Goal: Use online tool/utility: Utilize a website feature to perform a specific function

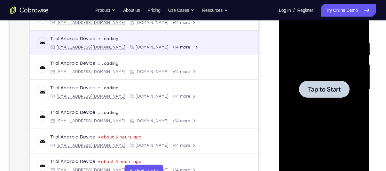
scroll to position [0, 74]
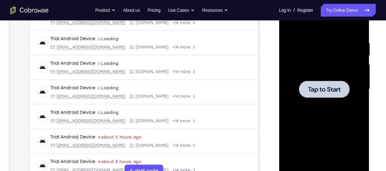
click at [313, 86] on span "Tap to Start" at bounding box center [324, 89] width 33 height 6
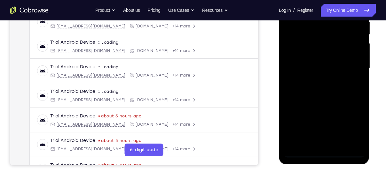
scroll to position [134, 0]
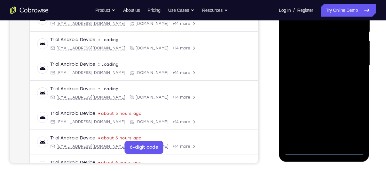
click at [323, 146] on div at bounding box center [324, 65] width 81 height 179
click at [323, 149] on div at bounding box center [324, 65] width 81 height 179
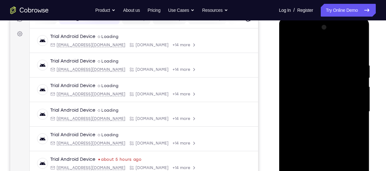
scroll to position [85, 0]
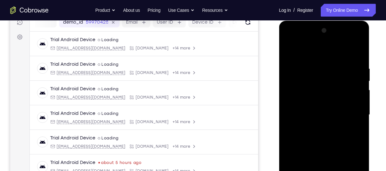
click at [353, 168] on div at bounding box center [324, 115] width 81 height 179
click at [296, 41] on div at bounding box center [324, 115] width 81 height 179
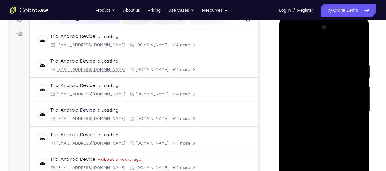
scroll to position [90, 0]
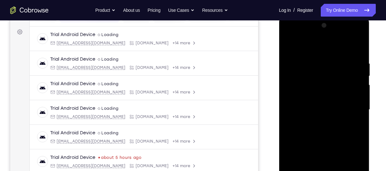
click at [349, 105] on div at bounding box center [324, 109] width 81 height 179
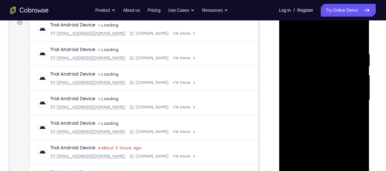
scroll to position [132, 0]
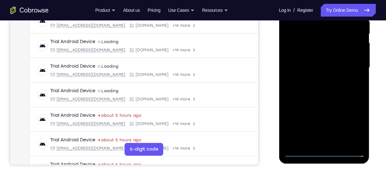
click at [332, 142] on div at bounding box center [324, 67] width 81 height 179
click at [314, 63] on div at bounding box center [324, 67] width 81 height 179
click at [318, 52] on div at bounding box center [324, 67] width 81 height 179
click at [322, 68] on div at bounding box center [324, 67] width 81 height 179
click at [319, 86] on div at bounding box center [324, 67] width 81 height 179
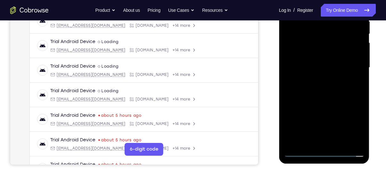
click at [330, 79] on div at bounding box center [324, 67] width 81 height 179
click at [328, 81] on div at bounding box center [324, 67] width 81 height 179
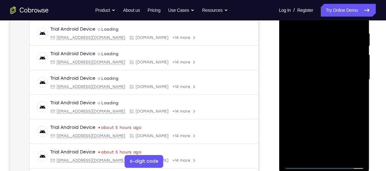
click at [325, 106] on div at bounding box center [324, 79] width 81 height 179
click at [339, 156] on div at bounding box center [324, 79] width 81 height 179
click at [321, 114] on div at bounding box center [324, 79] width 81 height 179
click at [317, 83] on div at bounding box center [324, 79] width 81 height 179
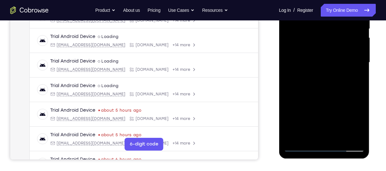
click at [354, 78] on div at bounding box center [324, 62] width 81 height 179
click at [353, 80] on div at bounding box center [324, 62] width 81 height 179
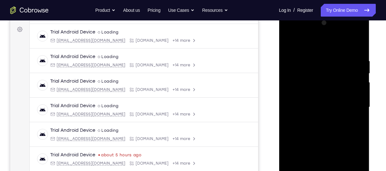
scroll to position [92, 0]
click at [311, 85] on div at bounding box center [324, 107] width 81 height 179
click at [323, 142] on div at bounding box center [324, 107] width 81 height 179
click at [351, 122] on div at bounding box center [324, 107] width 81 height 179
click at [287, 44] on div at bounding box center [324, 107] width 81 height 179
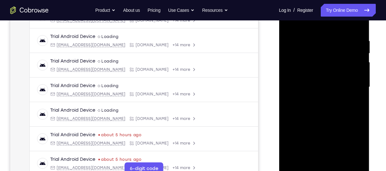
scroll to position [113, 0]
click at [321, 31] on div at bounding box center [324, 86] width 81 height 179
click at [290, 23] on div at bounding box center [324, 86] width 81 height 179
click at [316, 38] on div at bounding box center [324, 86] width 81 height 179
click at [351, 89] on div at bounding box center [324, 86] width 81 height 179
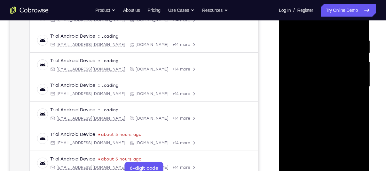
click at [351, 89] on div at bounding box center [324, 86] width 81 height 179
click at [355, 26] on div at bounding box center [324, 86] width 81 height 179
click at [337, 159] on div at bounding box center [324, 86] width 81 height 179
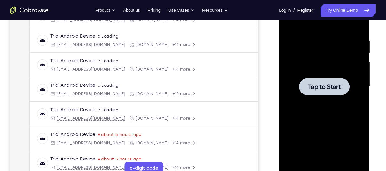
click at [336, 85] on span "Tap to Start" at bounding box center [324, 87] width 33 height 6
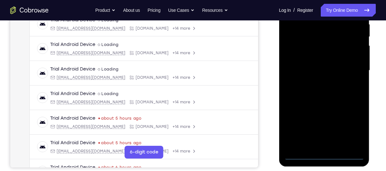
scroll to position [132, 0]
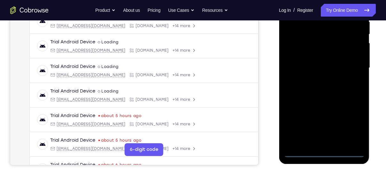
click at [325, 155] on div at bounding box center [324, 68] width 81 height 179
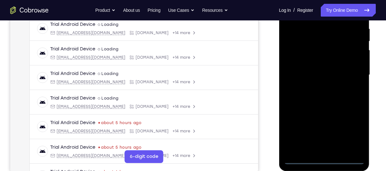
click at [351, 133] on div at bounding box center [324, 75] width 81 height 179
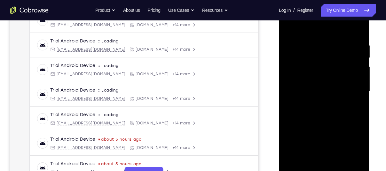
scroll to position [107, 0]
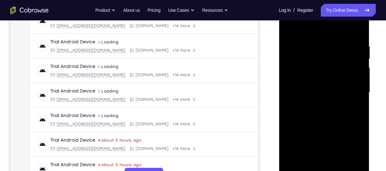
click at [308, 29] on div at bounding box center [324, 92] width 81 height 179
click at [351, 88] on div at bounding box center [324, 92] width 81 height 179
click at [319, 102] on div at bounding box center [324, 92] width 81 height 179
click at [322, 86] on div at bounding box center [324, 92] width 81 height 179
click at [322, 79] on div at bounding box center [324, 92] width 81 height 179
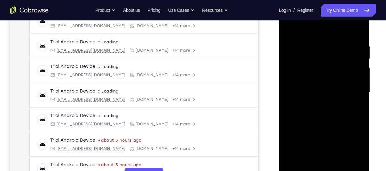
click at [324, 95] on div at bounding box center [324, 92] width 81 height 179
click at [340, 116] on div at bounding box center [324, 92] width 81 height 179
click at [322, 113] on div at bounding box center [324, 92] width 81 height 179
click at [336, 122] on div at bounding box center [324, 92] width 81 height 179
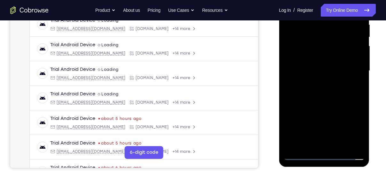
scroll to position [130, 0]
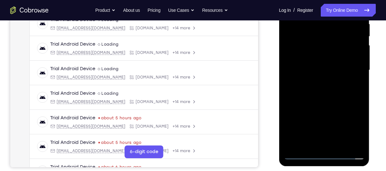
click at [341, 140] on div at bounding box center [324, 70] width 81 height 179
click at [341, 146] on div at bounding box center [324, 70] width 81 height 179
click at [328, 102] on div at bounding box center [324, 70] width 81 height 179
click at [321, 67] on div at bounding box center [324, 70] width 81 height 179
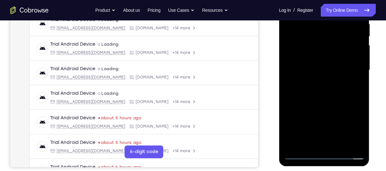
click at [323, 145] on div at bounding box center [324, 70] width 81 height 179
click at [361, 129] on div at bounding box center [324, 70] width 81 height 179
click at [356, 85] on div at bounding box center [324, 70] width 81 height 179
click at [357, 129] on div at bounding box center [324, 70] width 81 height 179
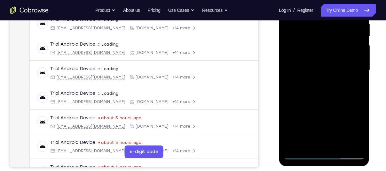
click at [358, 84] on div at bounding box center [324, 70] width 81 height 179
click at [357, 87] on div at bounding box center [324, 70] width 81 height 179
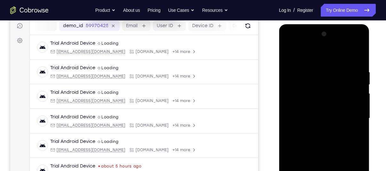
click at [292, 57] on div at bounding box center [324, 118] width 81 height 179
click at [324, 59] on div at bounding box center [324, 118] width 81 height 179
click at [298, 62] on div at bounding box center [324, 118] width 81 height 179
click at [293, 53] on div at bounding box center [324, 118] width 81 height 179
click at [316, 71] on div at bounding box center [324, 118] width 81 height 179
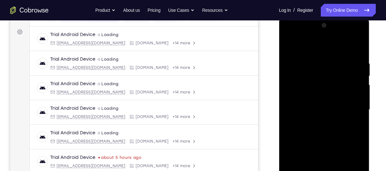
scroll to position [91, 0]
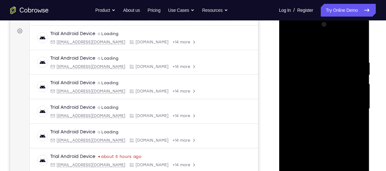
click at [357, 45] on div at bounding box center [324, 109] width 81 height 179
click at [359, 45] on div at bounding box center [324, 109] width 81 height 179
click at [289, 44] on div at bounding box center [324, 109] width 81 height 179
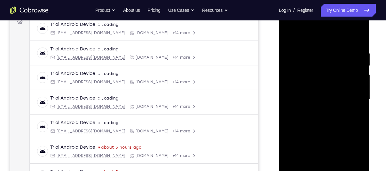
scroll to position [101, 0]
click at [353, 24] on div at bounding box center [324, 99] width 81 height 179
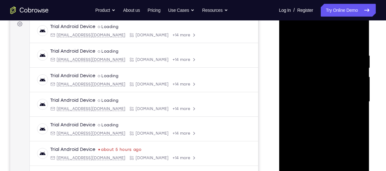
scroll to position [98, 0]
click at [288, 27] on div at bounding box center [324, 102] width 81 height 179
click at [318, 83] on div at bounding box center [324, 102] width 81 height 179
click at [306, 104] on div at bounding box center [324, 102] width 81 height 179
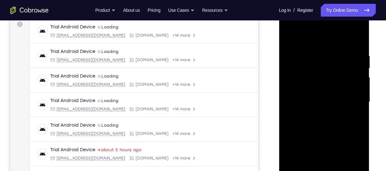
click at [316, 94] on div at bounding box center [324, 102] width 81 height 179
click at [311, 107] on div at bounding box center [324, 102] width 81 height 179
drag, startPoint x: 310, startPoint y: 43, endPoint x: 314, endPoint y: 15, distance: 28.0
click at [314, 15] on div at bounding box center [324, 102] width 81 height 179
drag, startPoint x: 305, startPoint y: 122, endPoint x: 305, endPoint y: 90, distance: 32.6
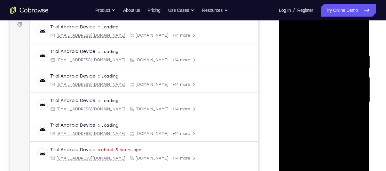
click at [305, 90] on div at bounding box center [324, 102] width 81 height 179
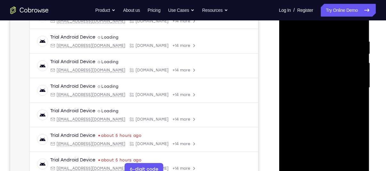
click at [313, 158] on div at bounding box center [324, 87] width 81 height 179
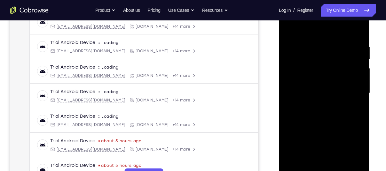
click at [303, 36] on div at bounding box center [324, 93] width 81 height 179
click at [357, 30] on div at bounding box center [324, 93] width 81 height 179
click at [300, 39] on div at bounding box center [324, 93] width 81 height 179
click at [325, 62] on div at bounding box center [324, 93] width 81 height 179
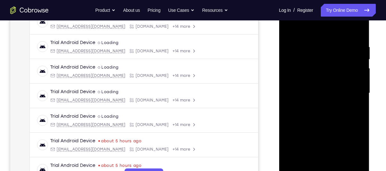
click at [360, 28] on div at bounding box center [324, 93] width 81 height 179
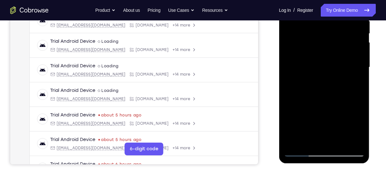
scroll to position [134, 0]
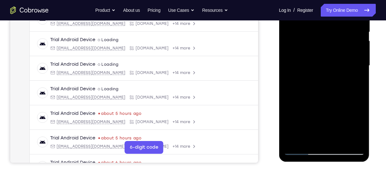
click at [300, 151] on div at bounding box center [324, 65] width 81 height 179
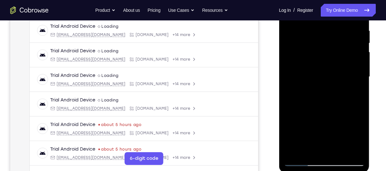
drag, startPoint x: 322, startPoint y: 86, endPoint x: 321, endPoint y: 113, distance: 26.9
click at [321, 113] on div at bounding box center [324, 77] width 81 height 179
drag, startPoint x: 315, startPoint y: 93, endPoint x: 318, endPoint y: 122, distance: 28.9
click at [318, 122] on div at bounding box center [324, 77] width 81 height 179
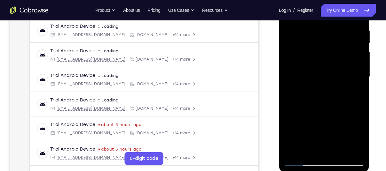
drag, startPoint x: 318, startPoint y: 122, endPoint x: 302, endPoint y: 162, distance: 43.8
click at [302, 162] on div at bounding box center [324, 77] width 81 height 179
click at [305, 162] on div at bounding box center [324, 77] width 81 height 179
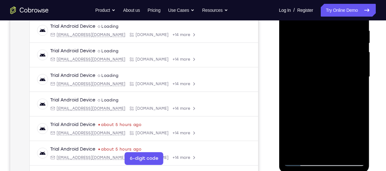
drag, startPoint x: 325, startPoint y: 84, endPoint x: 330, endPoint y: 132, distance: 47.9
click at [330, 132] on div at bounding box center [324, 77] width 81 height 179
drag, startPoint x: 315, startPoint y: 75, endPoint x: 317, endPoint y: 118, distance: 42.3
click at [317, 118] on div at bounding box center [324, 77] width 81 height 179
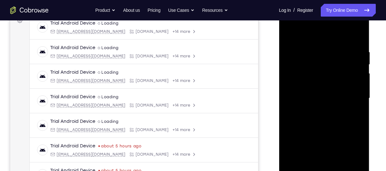
scroll to position [101, 0]
click at [351, 22] on div at bounding box center [324, 98] width 81 height 179
click at [300, 32] on div at bounding box center [324, 98] width 81 height 179
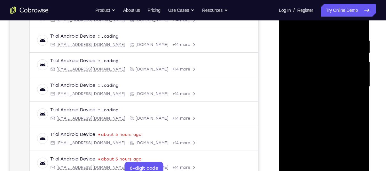
scroll to position [114, 0]
click at [341, 161] on div at bounding box center [324, 86] width 81 height 179
click at [288, 23] on div at bounding box center [324, 86] width 81 height 179
click at [289, 24] on div at bounding box center [324, 86] width 81 height 179
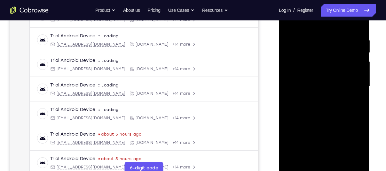
click at [293, 161] on div at bounding box center [324, 86] width 81 height 179
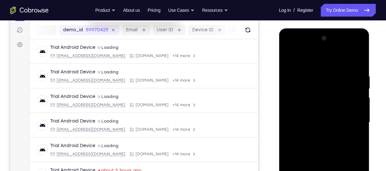
scroll to position [78, 0]
drag, startPoint x: 327, startPoint y: 93, endPoint x: 326, endPoint y: 137, distance: 44.1
click at [326, 137] on div at bounding box center [324, 122] width 81 height 179
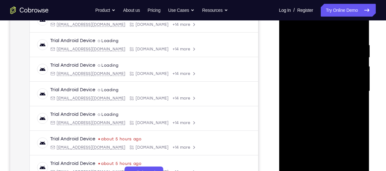
scroll to position [109, 0]
click at [319, 45] on div at bounding box center [324, 91] width 81 height 179
click at [356, 98] on div at bounding box center [324, 91] width 81 height 179
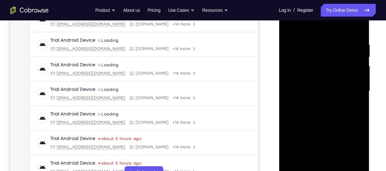
click at [356, 98] on div at bounding box center [324, 91] width 81 height 179
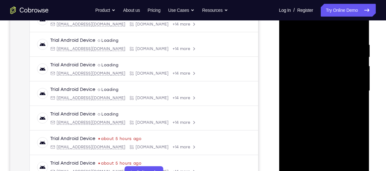
click at [356, 98] on div at bounding box center [324, 91] width 81 height 179
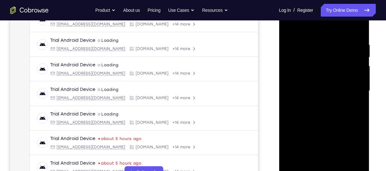
click at [356, 98] on div at bounding box center [324, 91] width 81 height 179
click at [357, 29] on div at bounding box center [324, 91] width 81 height 179
click at [291, 164] on div at bounding box center [324, 91] width 81 height 179
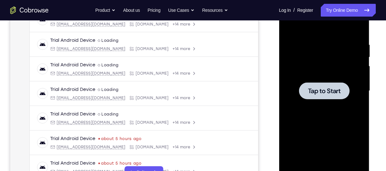
click at [336, 88] on span "Tap to Start" at bounding box center [324, 91] width 33 height 6
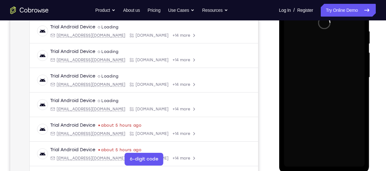
scroll to position [130, 0]
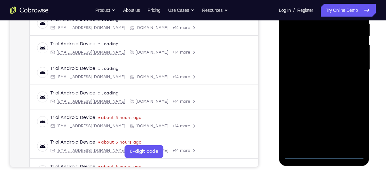
click at [327, 153] on div at bounding box center [324, 69] width 81 height 179
click at [355, 124] on div at bounding box center [324, 69] width 81 height 179
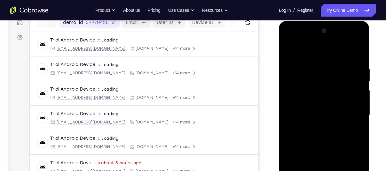
scroll to position [83, 0]
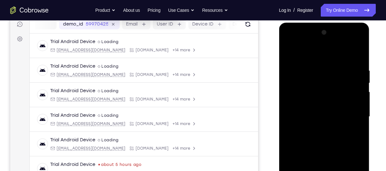
click at [301, 43] on div at bounding box center [324, 116] width 81 height 179
click at [352, 112] on div at bounding box center [324, 116] width 81 height 179
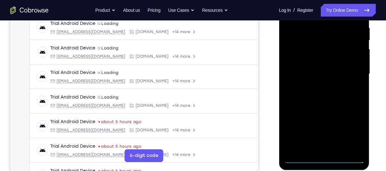
scroll to position [127, 0]
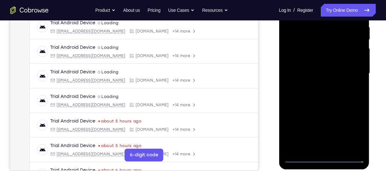
click at [330, 149] on div at bounding box center [324, 73] width 81 height 179
click at [328, 62] on div at bounding box center [324, 73] width 81 height 179
click at [329, 60] on div at bounding box center [324, 73] width 81 height 179
click at [320, 72] on div at bounding box center [324, 73] width 81 height 179
click at [323, 95] on div at bounding box center [324, 73] width 81 height 179
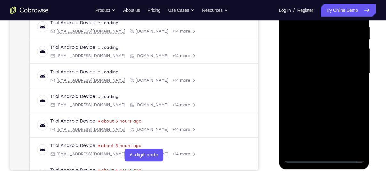
click at [328, 90] on div at bounding box center [324, 73] width 81 height 179
click at [321, 94] on div at bounding box center [324, 73] width 81 height 179
click at [321, 102] on div at bounding box center [324, 73] width 81 height 179
click at [339, 149] on div at bounding box center [324, 73] width 81 height 179
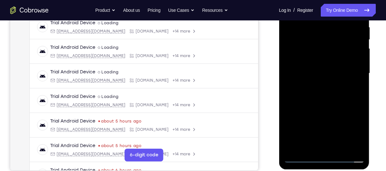
click at [330, 109] on div at bounding box center [324, 73] width 81 height 179
click at [324, 75] on div at bounding box center [324, 73] width 81 height 179
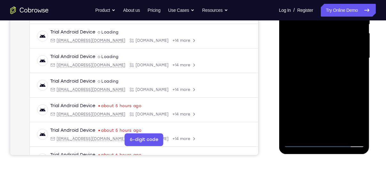
click at [357, 76] on div at bounding box center [324, 58] width 81 height 179
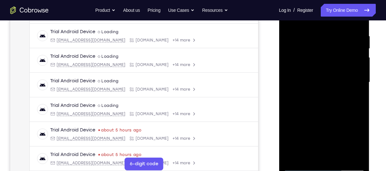
click at [316, 93] on div at bounding box center [324, 82] width 81 height 179
click at [311, 158] on div at bounding box center [324, 82] width 81 height 179
click at [357, 97] on div at bounding box center [324, 82] width 81 height 179
click at [363, 142] on div at bounding box center [324, 82] width 81 height 179
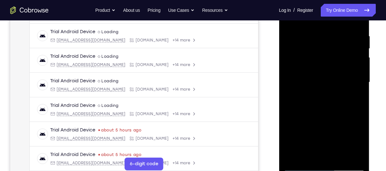
click at [360, 145] on div at bounding box center [324, 82] width 81 height 179
click at [357, 96] on div at bounding box center [324, 82] width 81 height 179
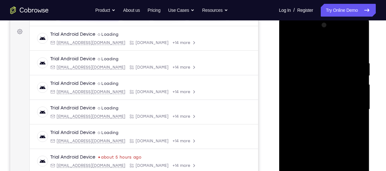
click at [291, 47] on div at bounding box center [324, 109] width 81 height 179
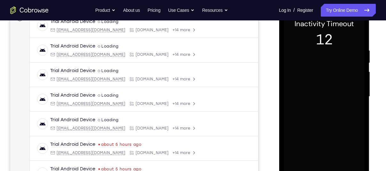
click at [318, 70] on div at bounding box center [324, 96] width 81 height 179
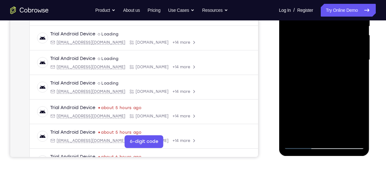
click at [318, 61] on div at bounding box center [324, 60] width 81 height 179
click at [309, 133] on div at bounding box center [324, 60] width 81 height 179
click at [358, 118] on div at bounding box center [324, 60] width 81 height 179
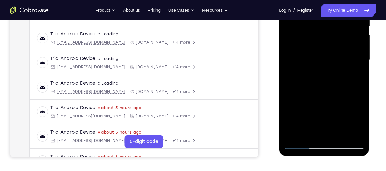
click at [316, 86] on div at bounding box center [324, 60] width 81 height 179
click at [309, 50] on div at bounding box center [324, 60] width 81 height 179
click at [291, 133] on div at bounding box center [324, 60] width 81 height 179
click at [355, 77] on div at bounding box center [324, 60] width 81 height 179
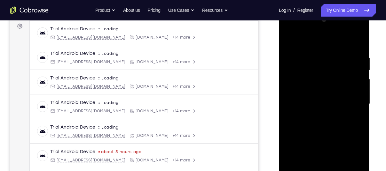
scroll to position [95, 0]
click at [288, 41] on div at bounding box center [324, 104] width 81 height 179
click at [326, 50] on div at bounding box center [324, 104] width 81 height 179
click at [289, 39] on div at bounding box center [324, 104] width 81 height 179
click at [314, 58] on div at bounding box center [324, 104] width 81 height 179
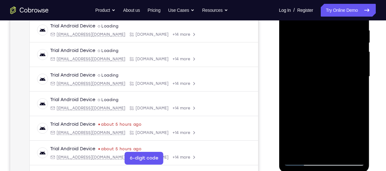
scroll to position [124, 0]
click at [328, 146] on div at bounding box center [324, 76] width 81 height 179
click at [303, 51] on div at bounding box center [324, 76] width 81 height 179
click at [356, 148] on div at bounding box center [324, 76] width 81 height 179
drag, startPoint x: 320, startPoint y: 127, endPoint x: 370, endPoint y: 118, distance: 50.6
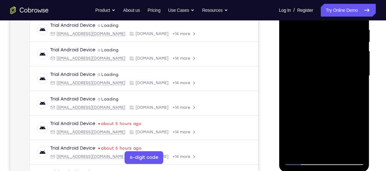
click at [370, 118] on div at bounding box center [324, 78] width 91 height 192
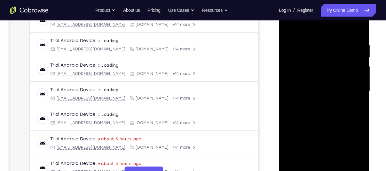
click at [357, 27] on div at bounding box center [324, 91] width 81 height 179
drag, startPoint x: 289, startPoint y: 76, endPoint x: 327, endPoint y: 75, distance: 37.7
click at [327, 75] on div at bounding box center [324, 91] width 81 height 179
click at [316, 161] on div at bounding box center [324, 91] width 81 height 179
click at [357, 149] on div at bounding box center [324, 91] width 81 height 179
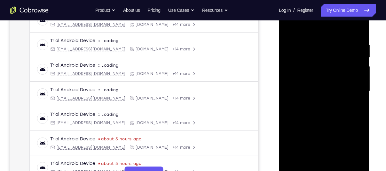
click at [337, 83] on div at bounding box center [324, 91] width 81 height 179
click at [336, 163] on div at bounding box center [324, 91] width 81 height 179
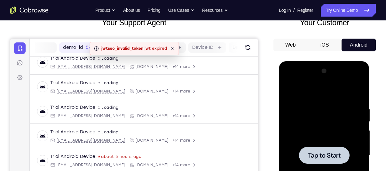
scroll to position [55, 0]
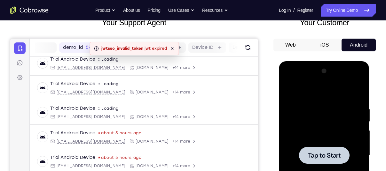
click at [173, 47] on icon at bounding box center [172, 48] width 3 height 3
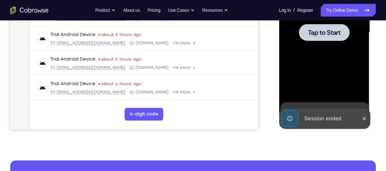
click at [334, 29] on span "Tap to Start" at bounding box center [324, 32] width 33 height 6
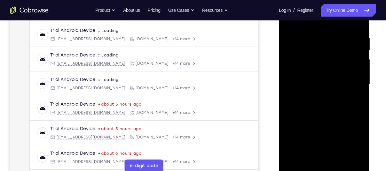
scroll to position [0, 0]
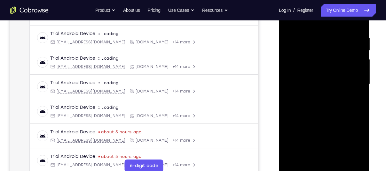
click at [267, 35] on div "Your Support Agent Your Customer Web iOS Android" at bounding box center [192, 64] width 365 height 236
click at [322, 166] on div at bounding box center [324, 84] width 81 height 179
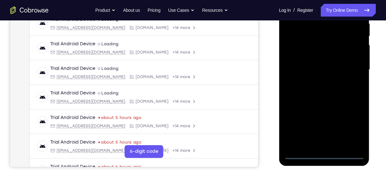
scroll to position [134, 0]
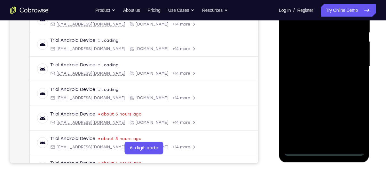
click at [326, 152] on div at bounding box center [324, 66] width 81 height 179
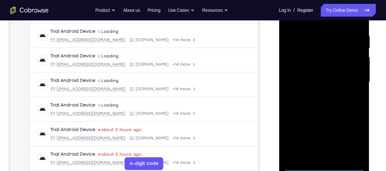
scroll to position [118, 0]
click at [352, 140] on div at bounding box center [324, 82] width 81 height 179
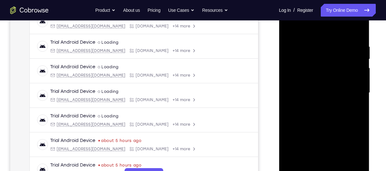
click at [310, 32] on div at bounding box center [324, 93] width 81 height 179
click at [349, 90] on div at bounding box center [324, 93] width 81 height 179
drag, startPoint x: 311, startPoint y: 46, endPoint x: 333, endPoint y: 82, distance: 41.7
click at [333, 82] on div at bounding box center [324, 93] width 81 height 179
click at [317, 104] on div at bounding box center [324, 93] width 81 height 179
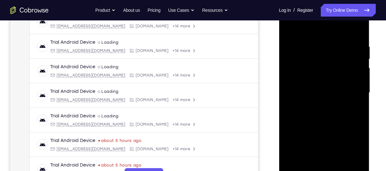
click at [310, 86] on div at bounding box center [324, 93] width 81 height 179
click at [314, 80] on div at bounding box center [324, 93] width 81 height 179
click at [357, 79] on div at bounding box center [324, 93] width 81 height 179
click at [330, 92] on div at bounding box center [324, 93] width 81 height 179
click at [323, 114] on div at bounding box center [324, 93] width 81 height 179
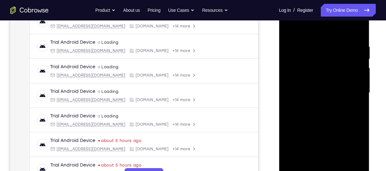
click at [332, 111] on div at bounding box center [324, 93] width 81 height 179
click at [329, 113] on div at bounding box center [324, 93] width 81 height 179
click at [328, 107] on div at bounding box center [324, 93] width 81 height 179
click at [319, 114] on div at bounding box center [324, 93] width 81 height 179
click at [329, 120] on div at bounding box center [324, 93] width 81 height 179
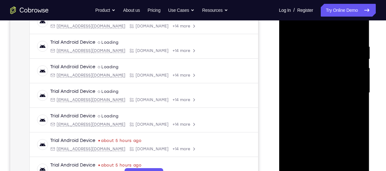
click at [341, 169] on div at bounding box center [324, 93] width 81 height 179
click at [328, 124] on div at bounding box center [324, 93] width 81 height 179
click at [315, 94] on div at bounding box center [324, 93] width 81 height 179
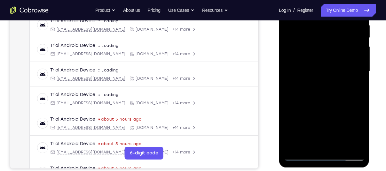
scroll to position [129, 0]
click at [355, 86] on div at bounding box center [324, 71] width 81 height 179
click at [360, 132] on div at bounding box center [324, 71] width 81 height 179
click at [362, 132] on div at bounding box center [324, 71] width 81 height 179
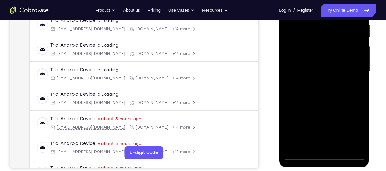
click at [307, 87] on div at bounding box center [324, 71] width 81 height 179
click at [353, 86] on div at bounding box center [324, 71] width 81 height 179
click at [355, 86] on div at bounding box center [324, 71] width 81 height 179
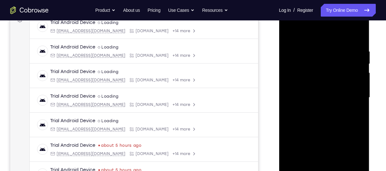
scroll to position [102, 0]
click at [353, 112] on div at bounding box center [324, 98] width 81 height 179
click at [287, 34] on div at bounding box center [324, 98] width 81 height 179
click at [319, 45] on div at bounding box center [324, 98] width 81 height 179
click at [298, 43] on div at bounding box center [324, 98] width 81 height 179
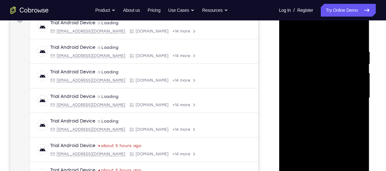
click at [289, 34] on div at bounding box center [324, 98] width 81 height 179
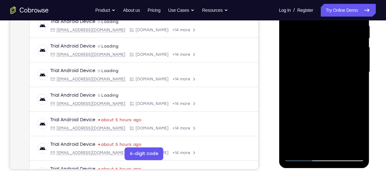
scroll to position [131, 0]
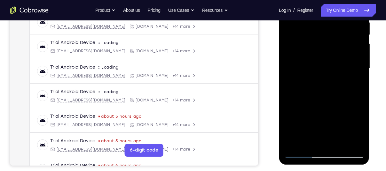
click at [341, 142] on div at bounding box center [324, 68] width 81 height 179
click at [321, 71] on div at bounding box center [324, 68] width 81 height 179
click at [324, 68] on div at bounding box center [324, 68] width 81 height 179
click at [315, 141] on div at bounding box center [324, 68] width 81 height 179
click at [310, 79] on div at bounding box center [324, 68] width 81 height 179
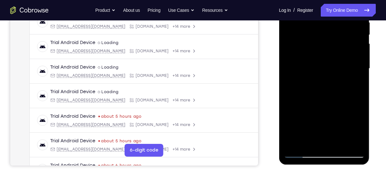
click at [321, 141] on div at bounding box center [324, 68] width 81 height 179
click at [358, 128] on div at bounding box center [324, 68] width 81 height 179
click at [313, 87] on div at bounding box center [324, 68] width 81 height 179
click at [362, 130] on div at bounding box center [324, 68] width 81 height 179
click at [355, 84] on div at bounding box center [324, 68] width 81 height 179
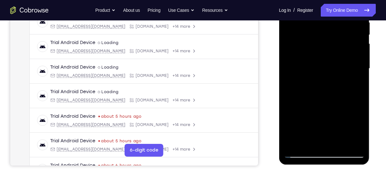
click at [360, 132] on div at bounding box center [324, 68] width 81 height 179
click at [303, 85] on div at bounding box center [324, 68] width 81 height 179
click at [353, 86] on div at bounding box center [324, 68] width 81 height 179
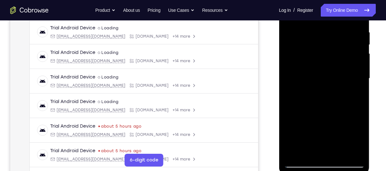
scroll to position [121, 0]
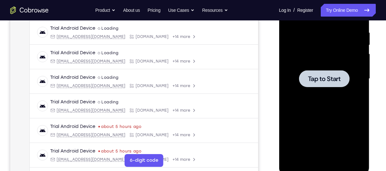
click at [325, 81] on span "Tap to Start" at bounding box center [324, 79] width 33 height 6
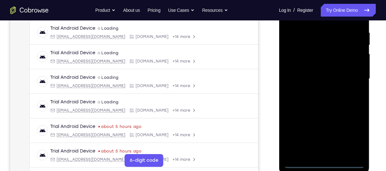
click at [322, 160] on div at bounding box center [324, 78] width 81 height 179
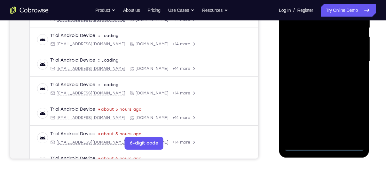
scroll to position [141, 0]
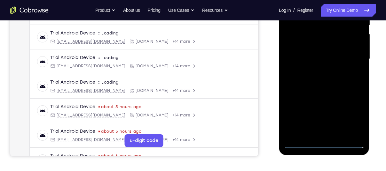
click at [325, 146] on div at bounding box center [324, 59] width 81 height 179
click at [323, 143] on div at bounding box center [324, 59] width 81 height 179
click at [324, 141] on div at bounding box center [324, 59] width 81 height 179
click at [322, 141] on div at bounding box center [324, 59] width 81 height 179
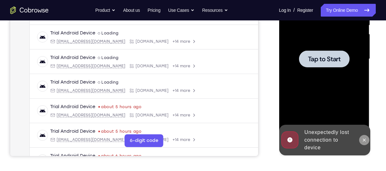
click at [362, 143] on button at bounding box center [364, 140] width 10 height 10
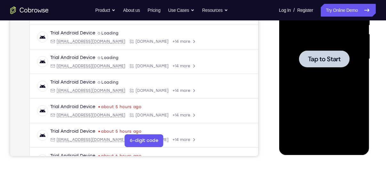
click at [322, 67] on div at bounding box center [324, 59] width 51 height 17
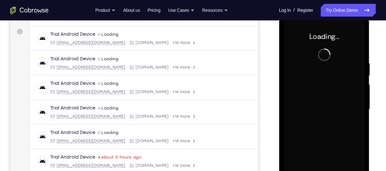
scroll to position [103, 0]
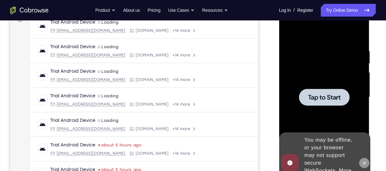
click at [364, 161] on icon at bounding box center [363, 163] width 5 height 5
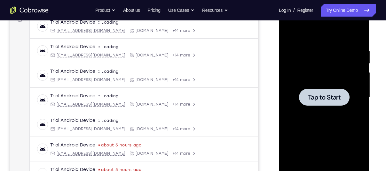
click at [304, 95] on div at bounding box center [324, 97] width 51 height 17
click at [319, 92] on div at bounding box center [324, 97] width 51 height 17
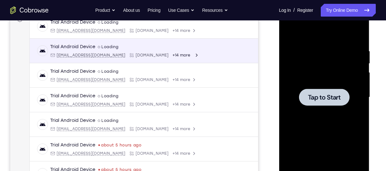
click at [206, 62] on div "Trial Android Device spin2 Loading android@example.com Cobrowse.io +14 more and…" at bounding box center [144, 51] width 228 height 25
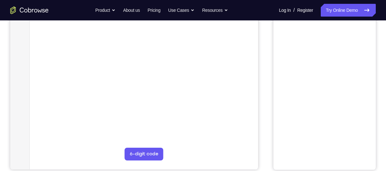
scroll to position [153, 0]
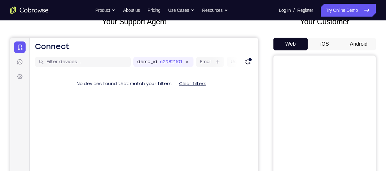
click at [352, 40] on button "Android" at bounding box center [358, 44] width 34 height 13
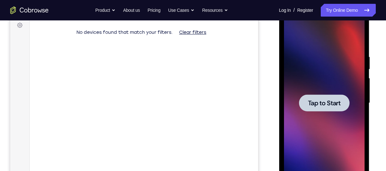
scroll to position [96, 0]
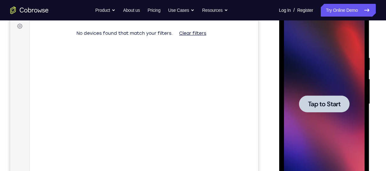
click at [317, 95] on div at bounding box center [324, 104] width 81 height 179
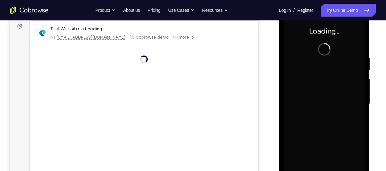
click at [317, 95] on div at bounding box center [324, 104] width 81 height 179
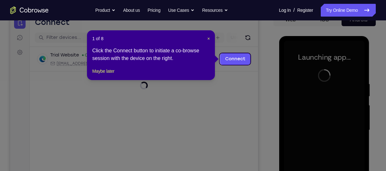
scroll to position [69, 0]
click at [207, 37] on span "×" at bounding box center [208, 38] width 3 height 5
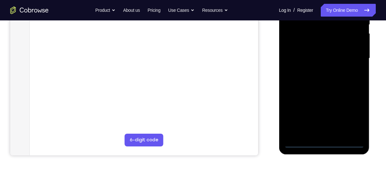
scroll to position [142, 0]
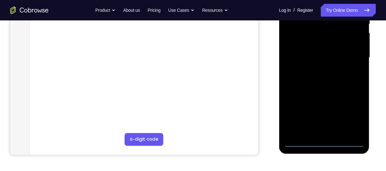
click at [326, 144] on div at bounding box center [324, 57] width 81 height 179
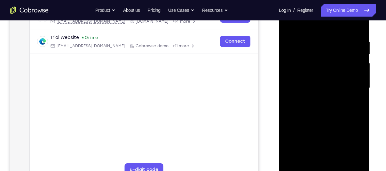
click at [351, 143] on div at bounding box center [324, 88] width 81 height 179
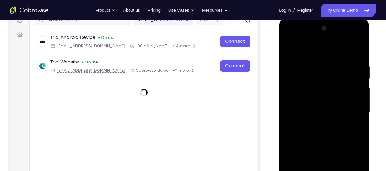
scroll to position [98, 0]
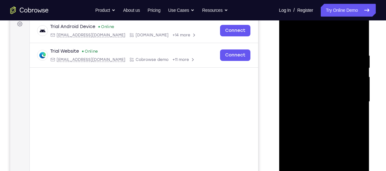
click at [297, 26] on div at bounding box center [324, 101] width 81 height 179
click at [349, 102] on div at bounding box center [324, 101] width 81 height 179
click at [317, 114] on div at bounding box center [324, 101] width 81 height 179
click at [311, 91] on div at bounding box center [324, 101] width 81 height 179
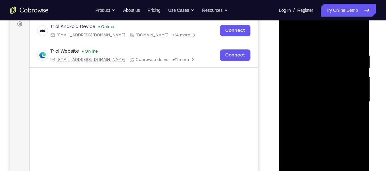
click at [314, 91] on div at bounding box center [324, 101] width 81 height 179
click at [313, 98] on div at bounding box center [324, 101] width 81 height 179
click at [323, 101] on div at bounding box center [324, 101] width 81 height 179
click at [326, 99] on div at bounding box center [324, 101] width 81 height 179
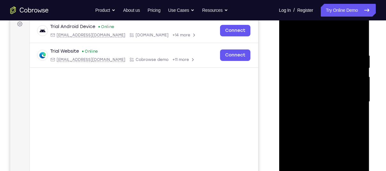
click at [326, 99] on div at bounding box center [324, 101] width 81 height 179
click at [322, 119] on div at bounding box center [324, 101] width 81 height 179
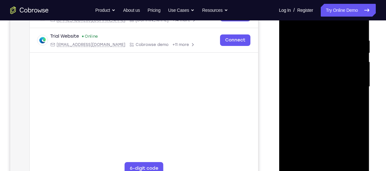
scroll to position [114, 0]
click at [326, 113] on div at bounding box center [324, 86] width 81 height 179
click at [339, 162] on div at bounding box center [324, 86] width 81 height 179
click at [316, 122] on div at bounding box center [324, 86] width 81 height 179
click at [311, 90] on div at bounding box center [324, 86] width 81 height 179
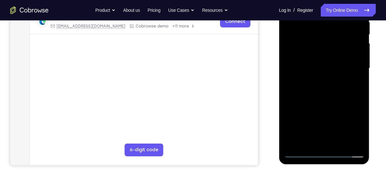
scroll to position [132, 0]
click at [309, 139] on div at bounding box center [324, 68] width 81 height 179
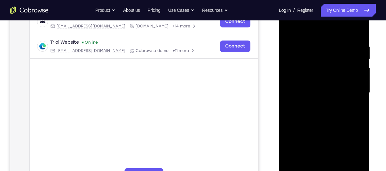
scroll to position [107, 0]
click at [353, 109] on div at bounding box center [324, 93] width 81 height 179
click at [289, 30] on div at bounding box center [324, 93] width 81 height 179
click at [290, 28] on div at bounding box center [324, 93] width 81 height 179
click at [341, 170] on div at bounding box center [324, 93] width 81 height 179
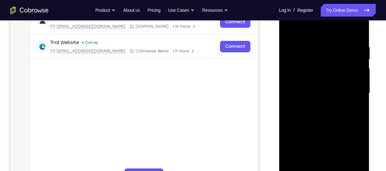
click at [341, 170] on div at bounding box center [324, 93] width 81 height 179
click at [287, 30] on div at bounding box center [324, 93] width 81 height 179
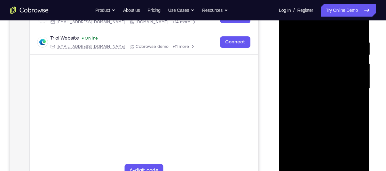
click at [322, 90] on div at bounding box center [324, 88] width 81 height 179
click at [353, 103] on div at bounding box center [324, 88] width 81 height 179
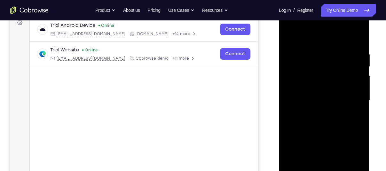
scroll to position [99, 0]
click at [289, 36] on div at bounding box center [324, 101] width 81 height 179
click at [316, 54] on div at bounding box center [324, 101] width 81 height 179
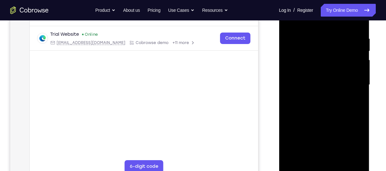
click at [349, 85] on div at bounding box center [324, 85] width 81 height 179
click at [354, 95] on div at bounding box center [324, 85] width 81 height 179
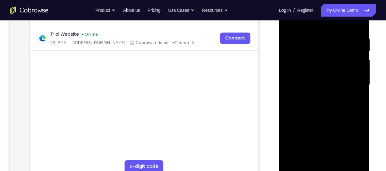
click at [354, 95] on div at bounding box center [324, 85] width 81 height 179
click at [357, 25] on div at bounding box center [324, 85] width 81 height 179
click at [340, 160] on div at bounding box center [324, 85] width 81 height 179
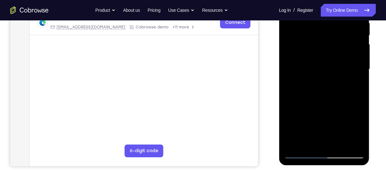
scroll to position [131, 0]
click at [360, 95] on div at bounding box center [324, 69] width 81 height 179
click at [340, 145] on div at bounding box center [324, 69] width 81 height 179
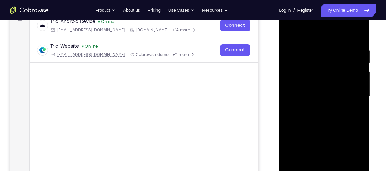
click at [288, 34] on div at bounding box center [324, 96] width 81 height 179
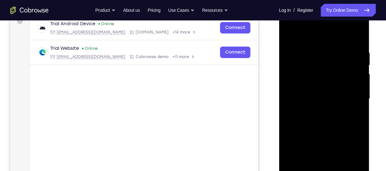
scroll to position [101, 0]
click at [289, 33] on div at bounding box center [324, 99] width 81 height 179
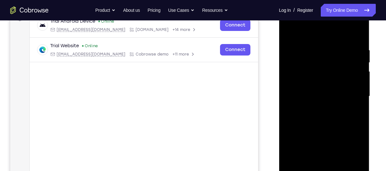
scroll to position [102, 0]
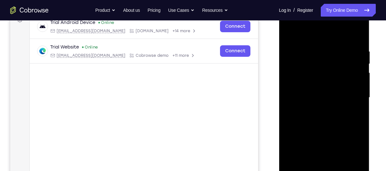
click at [351, 22] on div at bounding box center [324, 97] width 81 height 179
click at [312, 38] on div at bounding box center [324, 97] width 81 height 179
click at [299, 81] on div at bounding box center [324, 97] width 81 height 179
click at [325, 99] on div at bounding box center [324, 97] width 81 height 179
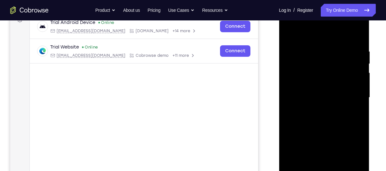
click at [325, 91] on div at bounding box center [324, 97] width 81 height 179
click at [322, 106] on div at bounding box center [324, 97] width 81 height 179
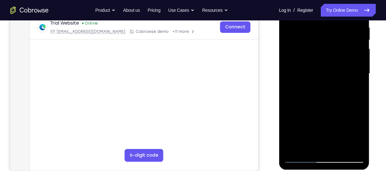
scroll to position [127, 0]
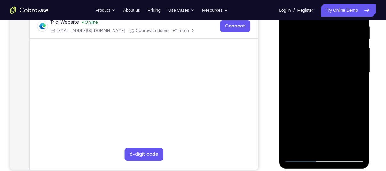
drag, startPoint x: 320, startPoint y: 123, endPoint x: 327, endPoint y: 91, distance: 32.7
click at [327, 91] on div at bounding box center [324, 72] width 81 height 179
click at [326, 143] on div at bounding box center [324, 72] width 81 height 179
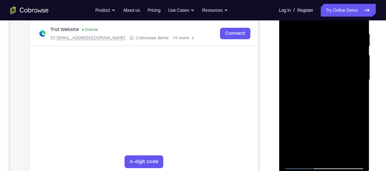
scroll to position [120, 0]
drag, startPoint x: 323, startPoint y: 108, endPoint x: 330, endPoint y: 48, distance: 60.9
click at [330, 48] on div at bounding box center [324, 79] width 81 height 179
drag, startPoint x: 322, startPoint y: 106, endPoint x: 335, endPoint y: 48, distance: 60.0
click at [335, 48] on div at bounding box center [324, 79] width 81 height 179
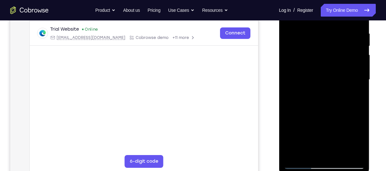
drag, startPoint x: 319, startPoint y: 114, endPoint x: 325, endPoint y: 51, distance: 62.6
click at [325, 51] on div at bounding box center [324, 79] width 81 height 179
drag, startPoint x: 296, startPoint y: 75, endPoint x: 332, endPoint y: 61, distance: 39.0
click at [332, 61] on div at bounding box center [324, 79] width 81 height 179
drag, startPoint x: 312, startPoint y: 132, endPoint x: 331, endPoint y: 48, distance: 86.4
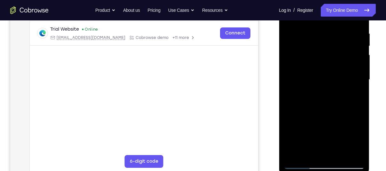
click at [331, 48] on div at bounding box center [324, 79] width 81 height 179
drag, startPoint x: 317, startPoint y: 127, endPoint x: 328, endPoint y: 51, distance: 76.9
click at [328, 51] on div at bounding box center [324, 79] width 81 height 179
drag, startPoint x: 316, startPoint y: 133, endPoint x: 318, endPoint y: 64, distance: 68.5
click at [318, 64] on div at bounding box center [324, 79] width 81 height 179
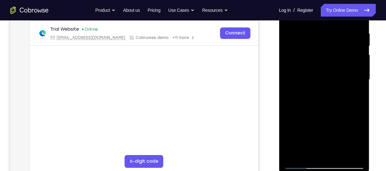
drag, startPoint x: 307, startPoint y: 52, endPoint x: 309, endPoint y: 2, distance: 50.5
click at [309, 2] on div at bounding box center [324, 79] width 81 height 179
drag, startPoint x: 311, startPoint y: 136, endPoint x: 325, endPoint y: -5, distance: 141.7
click at [325, 0] on div at bounding box center [324, 79] width 81 height 179
drag, startPoint x: 304, startPoint y: 110, endPoint x: 310, endPoint y: 33, distance: 77.6
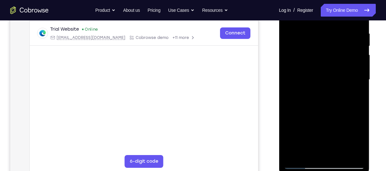
click at [310, 33] on div at bounding box center [324, 79] width 81 height 179
drag, startPoint x: 34, startPoint y: 83, endPoint x: 268, endPoint y: 94, distance: 234.0
click at [268, 94] on div "Your Support Agent Your Customer Web iOS Android" at bounding box center [192, 59] width 365 height 236
drag, startPoint x: 299, startPoint y: 101, endPoint x: 291, endPoint y: 156, distance: 55.5
click at [291, 156] on div at bounding box center [324, 79] width 81 height 179
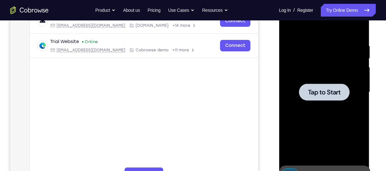
scroll to position [107, 0]
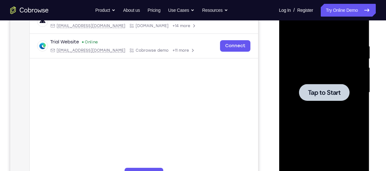
click at [330, 98] on div at bounding box center [324, 92] width 51 height 17
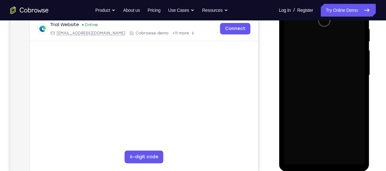
scroll to position [131, 0]
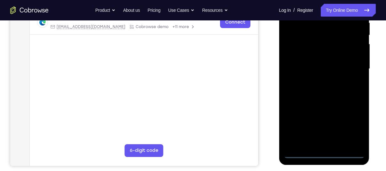
click at [320, 152] on div at bounding box center [324, 69] width 81 height 179
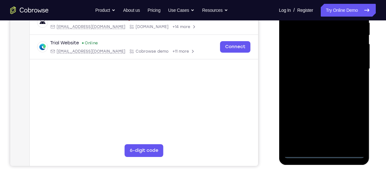
drag, startPoint x: 323, startPoint y: 157, endPoint x: 325, endPoint y: 154, distance: 3.3
click at [325, 154] on div at bounding box center [324, 69] width 81 height 179
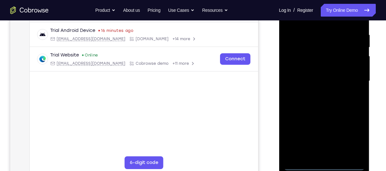
scroll to position [118, 0]
click at [356, 137] on div at bounding box center [324, 81] width 81 height 179
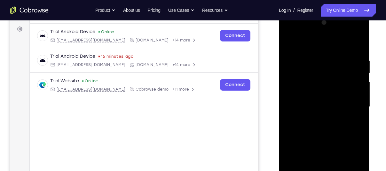
scroll to position [91, 0]
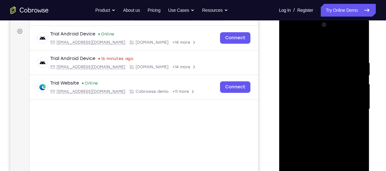
click at [294, 36] on div at bounding box center [324, 109] width 81 height 179
click at [353, 109] on div at bounding box center [324, 109] width 81 height 179
click at [317, 120] on div at bounding box center [324, 109] width 81 height 179
click at [318, 106] on div at bounding box center [324, 109] width 81 height 179
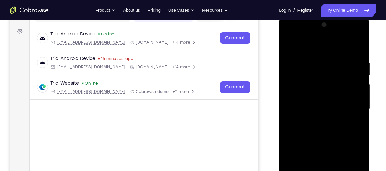
click at [321, 96] on div at bounding box center [324, 109] width 81 height 179
click at [317, 108] on div at bounding box center [324, 109] width 81 height 179
click at [317, 132] on div at bounding box center [324, 109] width 81 height 179
click at [333, 126] on div at bounding box center [324, 109] width 81 height 179
click at [337, 126] on div at bounding box center [324, 109] width 81 height 179
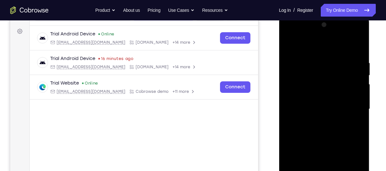
click at [339, 129] on div at bounding box center [324, 109] width 81 height 179
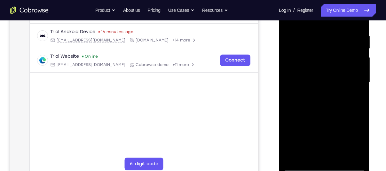
scroll to position [118, 0]
click at [325, 112] on div at bounding box center [324, 82] width 81 height 179
click at [337, 155] on div at bounding box center [324, 82] width 81 height 179
click at [318, 112] on div at bounding box center [324, 82] width 81 height 179
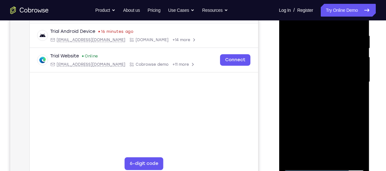
click at [332, 92] on div at bounding box center [324, 82] width 81 height 179
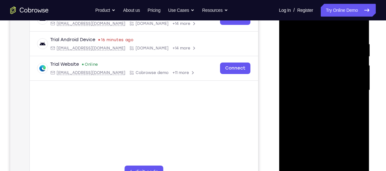
scroll to position [108, 0]
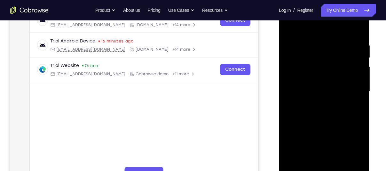
click at [291, 27] on div at bounding box center [324, 91] width 81 height 179
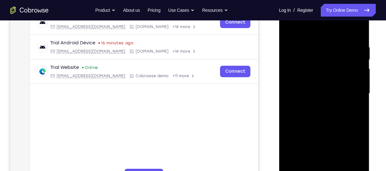
click at [296, 167] on div at bounding box center [324, 93] width 81 height 179
click at [341, 166] on div at bounding box center [324, 93] width 81 height 179
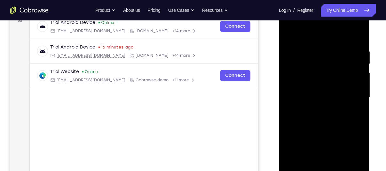
click at [290, 36] on div at bounding box center [324, 97] width 81 height 179
click at [291, 32] on div at bounding box center [324, 97] width 81 height 179
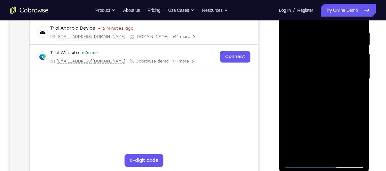
scroll to position [124, 0]
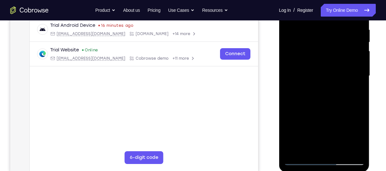
click at [294, 150] on div at bounding box center [324, 76] width 81 height 179
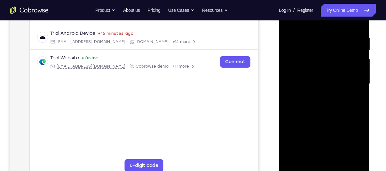
scroll to position [116, 0]
click at [296, 161] on div at bounding box center [324, 83] width 81 height 179
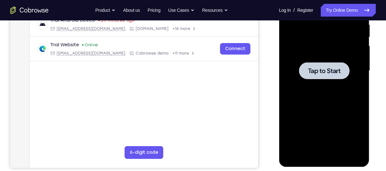
scroll to position [129, 0]
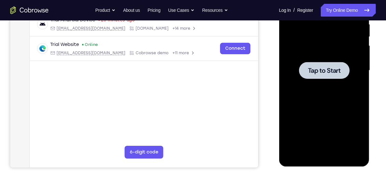
click at [322, 72] on span "Tap to Start" at bounding box center [324, 70] width 33 height 6
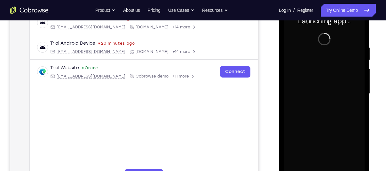
scroll to position [121, 0]
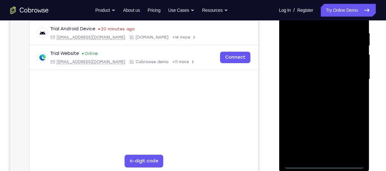
click at [324, 162] on div at bounding box center [324, 79] width 81 height 179
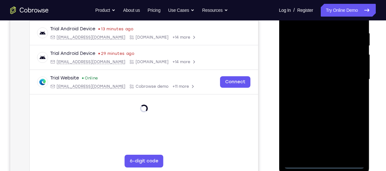
scroll to position [94, 0]
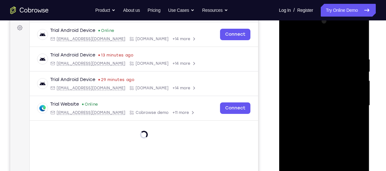
click at [355, 159] on div at bounding box center [324, 105] width 81 height 179
click at [308, 31] on div at bounding box center [324, 105] width 81 height 179
click at [290, 30] on div at bounding box center [324, 105] width 81 height 179
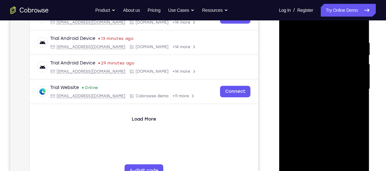
scroll to position [113, 0]
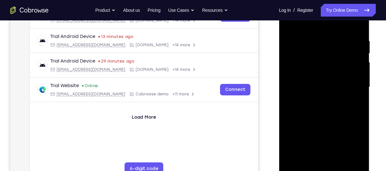
click at [348, 82] on div at bounding box center [324, 87] width 81 height 179
click at [318, 96] on div at bounding box center [324, 87] width 81 height 179
click at [317, 78] on div at bounding box center [324, 87] width 81 height 179
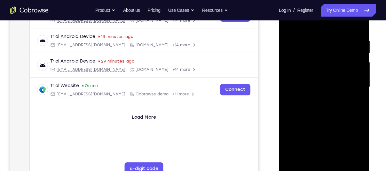
click at [346, 56] on div at bounding box center [324, 87] width 81 height 179
click at [324, 77] on div at bounding box center [324, 87] width 81 height 179
click at [311, 87] on div at bounding box center [324, 87] width 81 height 179
click at [325, 105] on div at bounding box center [324, 87] width 81 height 179
click at [332, 104] on div at bounding box center [324, 87] width 81 height 179
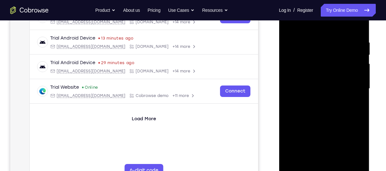
scroll to position [109, 0]
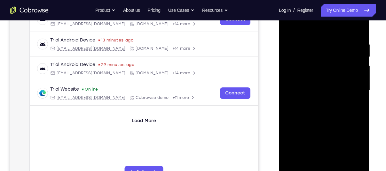
click at [331, 120] on div at bounding box center [324, 90] width 81 height 179
click at [328, 121] on div at bounding box center [324, 90] width 81 height 179
click at [316, 41] on div at bounding box center [324, 90] width 81 height 179
click at [357, 31] on div at bounding box center [324, 90] width 81 height 179
click at [339, 166] on div at bounding box center [324, 90] width 81 height 179
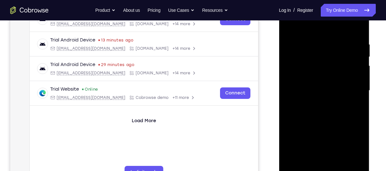
click at [320, 125] on div at bounding box center [324, 90] width 81 height 179
click at [320, 30] on div at bounding box center [324, 90] width 81 height 179
click at [298, 35] on div at bounding box center [324, 90] width 81 height 179
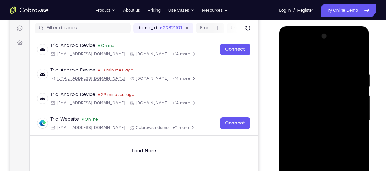
click at [289, 54] on div at bounding box center [324, 120] width 81 height 179
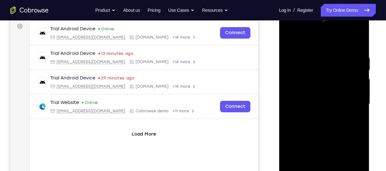
scroll to position [113, 0]
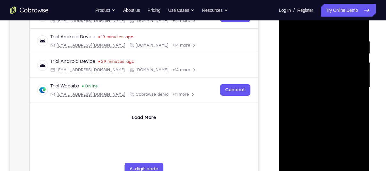
click at [295, 161] on div at bounding box center [324, 87] width 81 height 179
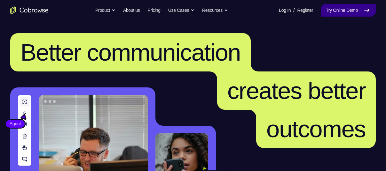
click at [321, 9] on link "Try Online Demo" at bounding box center [348, 10] width 55 height 13
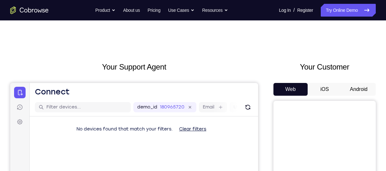
click at [345, 92] on button "Android" at bounding box center [358, 89] width 34 height 13
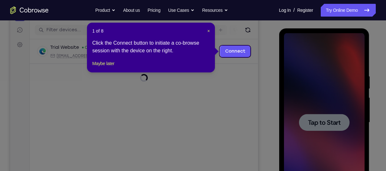
scroll to position [77, 0]
click at [207, 31] on span "×" at bounding box center [208, 31] width 3 height 5
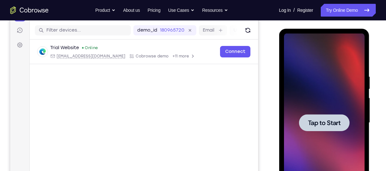
click at [336, 133] on div at bounding box center [324, 123] width 81 height 179
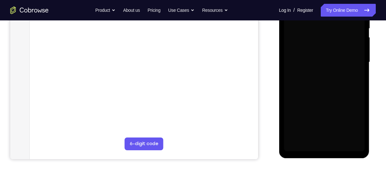
scroll to position [138, 0]
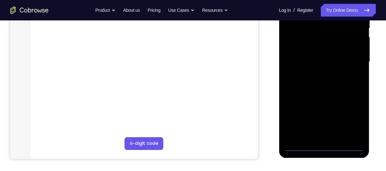
click at [321, 149] on div at bounding box center [324, 62] width 81 height 179
click at [349, 115] on div at bounding box center [324, 62] width 81 height 179
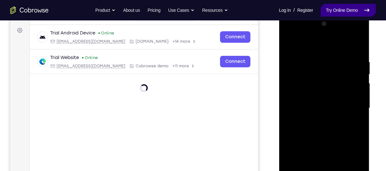
scroll to position [91, 0]
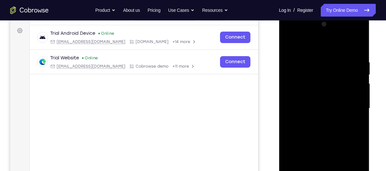
click at [299, 34] on div at bounding box center [324, 108] width 81 height 179
click at [349, 71] on div at bounding box center [324, 108] width 81 height 179
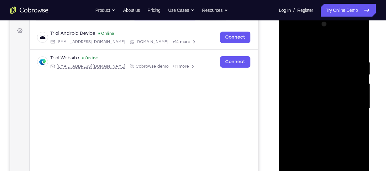
click at [349, 71] on div at bounding box center [324, 108] width 81 height 179
click at [350, 106] on div at bounding box center [324, 108] width 81 height 179
drag, startPoint x: 350, startPoint y: 106, endPoint x: 337, endPoint y: 59, distance: 49.3
click at [337, 59] on div at bounding box center [324, 108] width 81 height 179
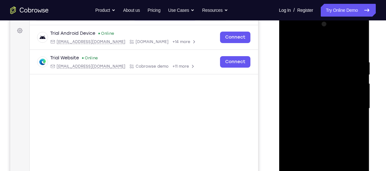
click at [352, 106] on div at bounding box center [324, 108] width 81 height 179
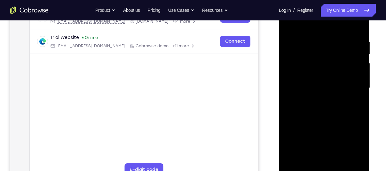
scroll to position [113, 0]
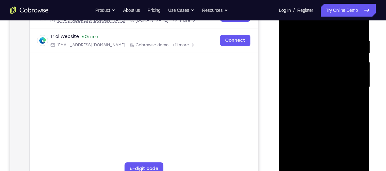
click at [315, 100] on div at bounding box center [324, 87] width 81 height 179
click at [316, 79] on div at bounding box center [324, 87] width 81 height 179
click at [317, 75] on div at bounding box center [324, 87] width 81 height 179
click at [313, 87] on div at bounding box center [324, 87] width 81 height 179
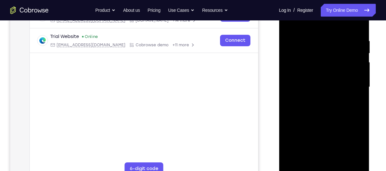
click at [318, 87] on div at bounding box center [324, 87] width 81 height 179
click at [323, 106] on div at bounding box center [324, 87] width 81 height 179
click at [331, 105] on div at bounding box center [324, 87] width 81 height 179
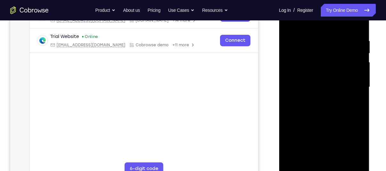
click at [325, 107] on div at bounding box center [324, 87] width 81 height 179
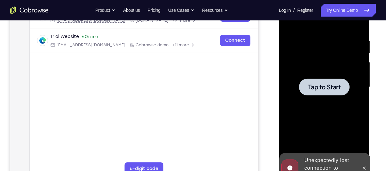
click at [321, 88] on span "Tap to Start" at bounding box center [324, 87] width 33 height 6
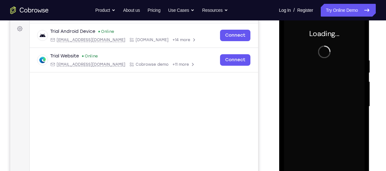
scroll to position [92, 0]
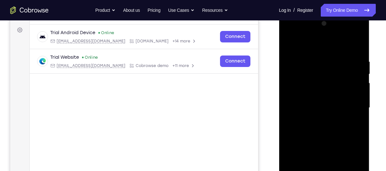
click at [287, 59] on div at bounding box center [324, 108] width 81 height 179
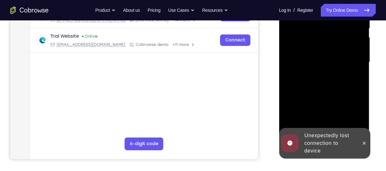
scroll to position [142, 0]
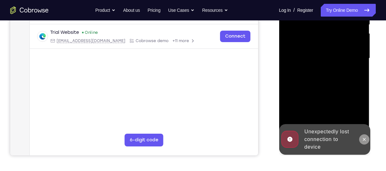
click at [363, 139] on icon at bounding box center [363, 139] width 5 height 5
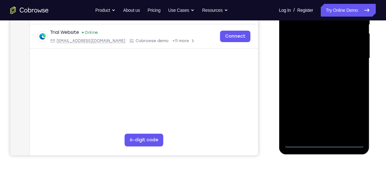
click at [323, 140] on div at bounding box center [324, 58] width 81 height 179
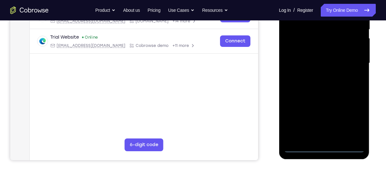
scroll to position [137, 0]
click at [323, 149] on div at bounding box center [324, 63] width 81 height 179
click at [347, 119] on div at bounding box center [324, 63] width 81 height 179
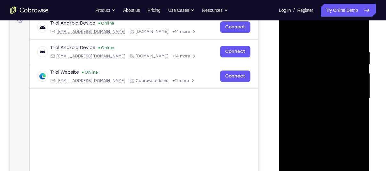
scroll to position [101, 0]
click at [303, 27] on div at bounding box center [324, 98] width 81 height 179
click at [349, 91] on div at bounding box center [324, 98] width 81 height 179
click at [318, 110] on div at bounding box center [324, 98] width 81 height 179
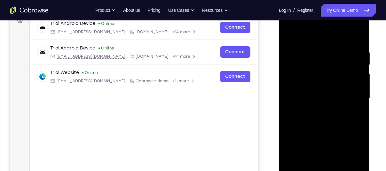
click at [313, 94] on div at bounding box center [324, 98] width 81 height 179
click at [318, 89] on div at bounding box center [324, 98] width 81 height 179
click at [316, 98] on div at bounding box center [324, 98] width 81 height 179
click at [318, 98] on div at bounding box center [324, 98] width 81 height 179
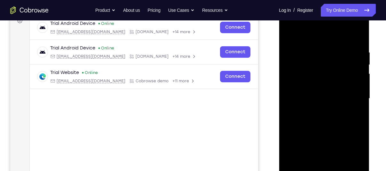
click at [318, 98] on div at bounding box center [324, 98] width 81 height 179
click at [355, 82] on div at bounding box center [324, 98] width 81 height 179
click at [322, 128] on div at bounding box center [324, 98] width 81 height 179
click at [316, 51] on div at bounding box center [324, 98] width 81 height 179
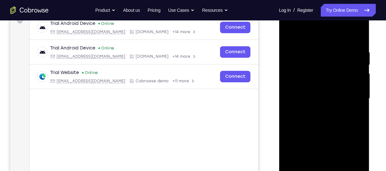
drag, startPoint x: 326, startPoint y: 36, endPoint x: 326, endPoint y: 14, distance: 21.8
click at [326, 14] on div at bounding box center [324, 98] width 81 height 179
click at [357, 37] on div at bounding box center [324, 98] width 81 height 179
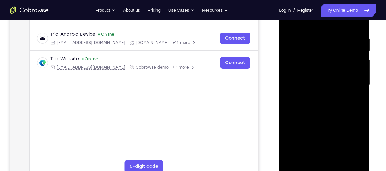
scroll to position [115, 0]
click at [339, 160] on div at bounding box center [324, 85] width 81 height 179
click at [323, 115] on div at bounding box center [324, 85] width 81 height 179
click at [332, 95] on div at bounding box center [324, 85] width 81 height 179
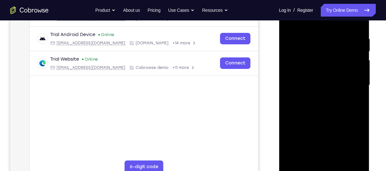
click at [326, 87] on div at bounding box center [324, 85] width 81 height 179
click at [355, 145] on div at bounding box center [324, 85] width 81 height 179
click at [357, 101] on div at bounding box center [324, 85] width 81 height 179
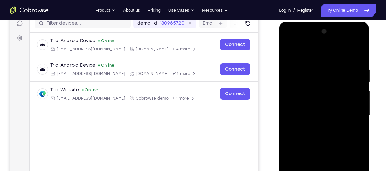
scroll to position [77, 0]
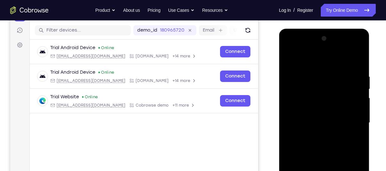
click at [287, 55] on div at bounding box center [324, 123] width 81 height 179
click at [318, 64] on div at bounding box center [324, 123] width 81 height 179
click at [297, 68] on div at bounding box center [324, 123] width 81 height 179
click at [311, 123] on div at bounding box center [324, 123] width 81 height 179
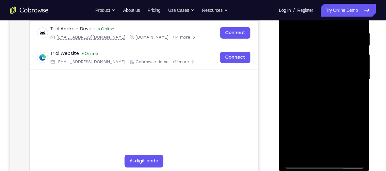
scroll to position [123, 0]
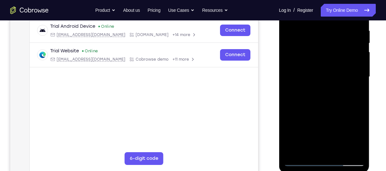
click at [304, 149] on div at bounding box center [324, 77] width 81 height 179
click at [307, 150] on div at bounding box center [324, 77] width 81 height 179
click at [341, 133] on div at bounding box center [324, 77] width 81 height 179
click at [350, 131] on div at bounding box center [324, 77] width 81 height 179
click at [358, 130] on div at bounding box center [324, 77] width 81 height 179
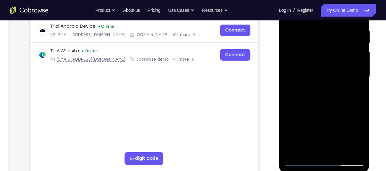
click at [355, 85] on div at bounding box center [324, 77] width 81 height 179
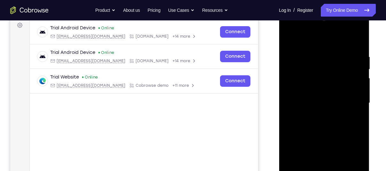
scroll to position [95, 0]
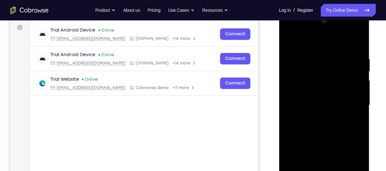
click at [290, 42] on div at bounding box center [324, 105] width 81 height 179
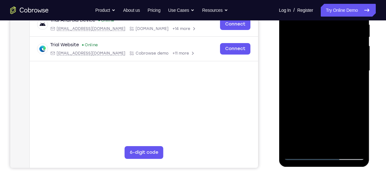
scroll to position [112, 0]
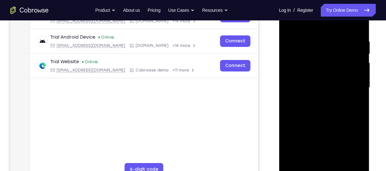
click at [290, 24] on div at bounding box center [324, 87] width 81 height 179
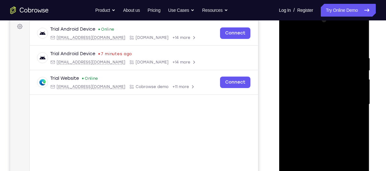
click at [348, 27] on div at bounding box center [324, 104] width 81 height 179
click at [315, 33] on div at bounding box center [324, 104] width 81 height 179
click at [313, 43] on div at bounding box center [324, 104] width 81 height 179
click at [298, 86] on div at bounding box center [324, 104] width 81 height 179
click at [300, 104] on div at bounding box center [324, 104] width 81 height 179
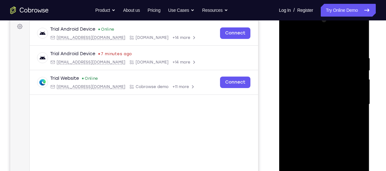
click at [303, 95] on div at bounding box center [324, 104] width 81 height 179
click at [315, 112] on div at bounding box center [324, 104] width 81 height 179
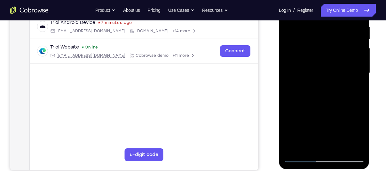
drag, startPoint x: 321, startPoint y: 125, endPoint x: 323, endPoint y: 94, distance: 30.5
click at [323, 94] on div at bounding box center [324, 73] width 81 height 179
click at [319, 145] on div at bounding box center [324, 73] width 81 height 179
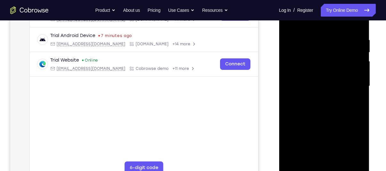
scroll to position [114, 0]
click at [304, 29] on div at bounding box center [324, 86] width 81 height 179
click at [358, 20] on nav "Go back Powerful, Flexible and Trustworthy. Avoid all extra friction for both A…" at bounding box center [193, 10] width 386 height 20
drag, startPoint x: 80, startPoint y: 28, endPoint x: 358, endPoint y: 20, distance: 278.9
click at [358, 20] on nav "Go back Powerful, Flexible and Trustworthy. Avoid all extra friction for both A…" at bounding box center [193, 10] width 386 height 20
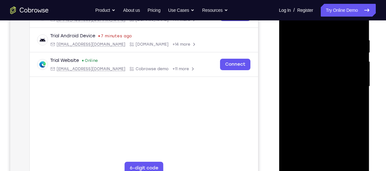
click at [358, 20] on nav "Go back Powerful, Flexible and Trustworthy. Avoid all extra friction for both A…" at bounding box center [193, 10] width 386 height 20
click at [355, 24] on div at bounding box center [324, 86] width 81 height 179
click at [358, 31] on div at bounding box center [324, 86] width 81 height 179
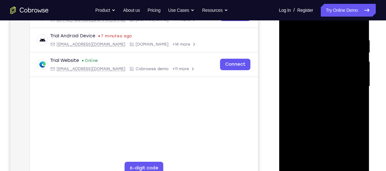
drag, startPoint x: 317, startPoint y: 106, endPoint x: 325, endPoint y: 45, distance: 61.6
click at [325, 45] on div at bounding box center [324, 86] width 81 height 179
drag, startPoint x: 320, startPoint y: 119, endPoint x: 321, endPoint y: 42, distance: 76.7
click at [321, 42] on div at bounding box center [324, 86] width 81 height 179
drag, startPoint x: 311, startPoint y: 141, endPoint x: 336, endPoint y: 21, distance: 122.1
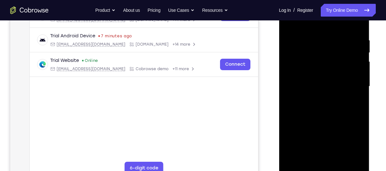
click at [336, 21] on div at bounding box center [324, 86] width 81 height 179
click at [307, 138] on div at bounding box center [324, 86] width 81 height 179
drag, startPoint x: 307, startPoint y: 138, endPoint x: 324, endPoint y: 11, distance: 129.0
click at [324, 11] on div at bounding box center [324, 86] width 81 height 179
click at [340, 79] on div at bounding box center [324, 86] width 81 height 179
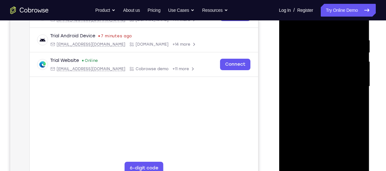
drag, startPoint x: 318, startPoint y: 153, endPoint x: 327, endPoint y: 46, distance: 107.5
click at [327, 46] on div at bounding box center [324, 86] width 81 height 179
drag, startPoint x: 325, startPoint y: 111, endPoint x: 327, endPoint y: 24, distance: 87.0
click at [327, 24] on div at bounding box center [324, 86] width 81 height 179
drag, startPoint x: 314, startPoint y: 90, endPoint x: 343, endPoint y: -3, distance: 97.2
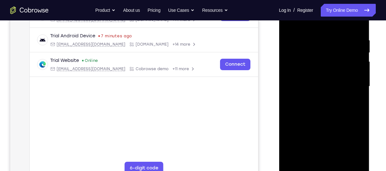
click at [343, 0] on div at bounding box center [324, 86] width 81 height 179
drag, startPoint x: 309, startPoint y: 92, endPoint x: 319, endPoint y: 4, distance: 89.2
click at [319, 4] on div at bounding box center [324, 86] width 81 height 179
drag, startPoint x: 308, startPoint y: 76, endPoint x: 317, endPoint y: 18, distance: 58.9
click at [317, 18] on div at bounding box center [324, 86] width 81 height 179
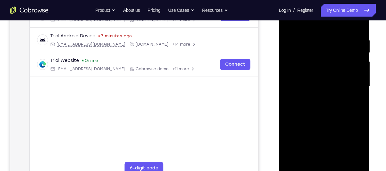
drag, startPoint x: 311, startPoint y: 133, endPoint x: 327, endPoint y: 39, distance: 95.6
click at [327, 39] on div at bounding box center [324, 86] width 81 height 179
drag, startPoint x: 324, startPoint y: 153, endPoint x: 330, endPoint y: 70, distance: 83.7
click at [330, 70] on div at bounding box center [324, 86] width 81 height 179
drag, startPoint x: 309, startPoint y: 66, endPoint x: 301, endPoint y: -20, distance: 86.6
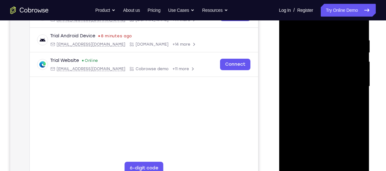
click at [301, 0] on html "Online web based iOS Simulators and Android Emulators. Run iPhone, iPad, Mobile…" at bounding box center [324, 88] width 91 height 192
drag, startPoint x: 306, startPoint y: 149, endPoint x: 314, endPoint y: 79, distance: 70.4
click at [314, 79] on div at bounding box center [324, 86] width 81 height 179
drag, startPoint x: 304, startPoint y: 82, endPoint x: 320, endPoint y: 17, distance: 66.9
click at [320, 17] on div at bounding box center [324, 86] width 81 height 179
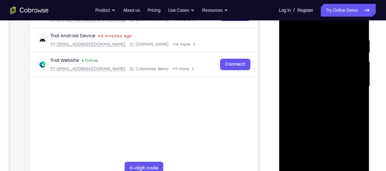
drag, startPoint x: 309, startPoint y: 152, endPoint x: 323, endPoint y: 42, distance: 111.5
click at [323, 42] on div at bounding box center [324, 86] width 81 height 179
drag, startPoint x: 313, startPoint y: 110, endPoint x: 328, endPoint y: 63, distance: 49.3
click at [328, 63] on div at bounding box center [324, 86] width 81 height 179
drag, startPoint x: 320, startPoint y: 125, endPoint x: 321, endPoint y: 49, distance: 76.1
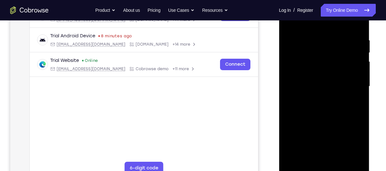
click at [321, 49] on div at bounding box center [324, 86] width 81 height 179
drag, startPoint x: 311, startPoint y: 38, endPoint x: 309, endPoint y: 90, distance: 52.2
click at [309, 90] on div at bounding box center [324, 86] width 81 height 179
drag, startPoint x: 310, startPoint y: 88, endPoint x: 318, endPoint y: 10, distance: 78.4
click at [318, 10] on div at bounding box center [324, 86] width 81 height 179
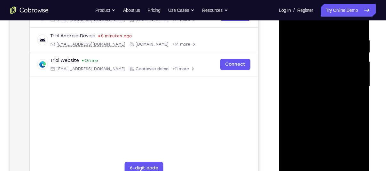
drag, startPoint x: 319, startPoint y: 84, endPoint x: 333, endPoint y: 11, distance: 74.7
click at [333, 11] on div at bounding box center [324, 86] width 81 height 179
drag, startPoint x: 304, startPoint y: 104, endPoint x: 311, endPoint y: 68, distance: 36.7
click at [311, 68] on div at bounding box center [324, 86] width 81 height 179
drag, startPoint x: 302, startPoint y: 76, endPoint x: 318, endPoint y: 28, distance: 51.0
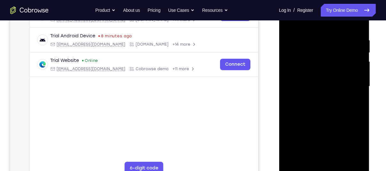
click at [318, 28] on div at bounding box center [324, 86] width 81 height 179
drag, startPoint x: 313, startPoint y: 149, endPoint x: 325, endPoint y: 107, distance: 43.4
click at [325, 107] on div at bounding box center [324, 86] width 81 height 179
drag, startPoint x: 325, startPoint y: 107, endPoint x: 330, endPoint y: 67, distance: 40.9
click at [330, 67] on div at bounding box center [324, 86] width 81 height 179
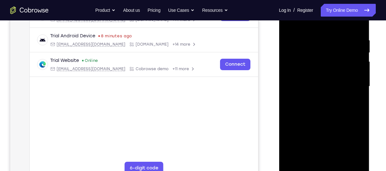
drag, startPoint x: 323, startPoint y: 93, endPoint x: 336, endPoint y: 40, distance: 54.6
click at [336, 40] on div at bounding box center [324, 86] width 81 height 179
drag, startPoint x: 315, startPoint y: 70, endPoint x: 322, endPoint y: 40, distance: 30.3
click at [322, 40] on div at bounding box center [324, 86] width 81 height 179
drag, startPoint x: 308, startPoint y: 129, endPoint x: 326, endPoint y: 48, distance: 82.6
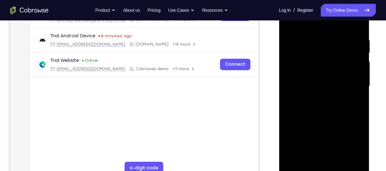
click at [326, 48] on div at bounding box center [324, 86] width 81 height 179
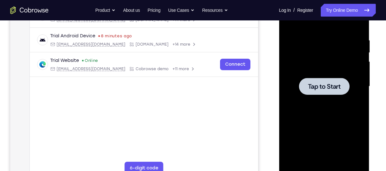
click at [325, 86] on span "Tap to Start" at bounding box center [324, 86] width 33 height 6
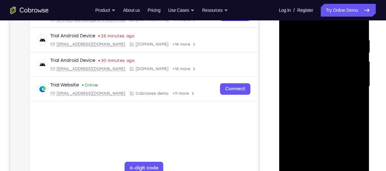
scroll to position [129, 0]
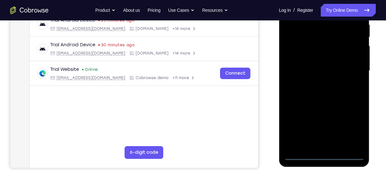
click at [325, 156] on div at bounding box center [324, 70] width 81 height 179
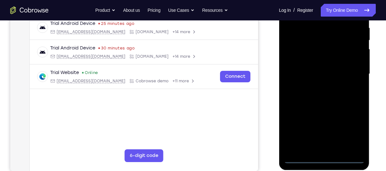
scroll to position [126, 0]
click at [355, 132] on div at bounding box center [324, 74] width 81 height 179
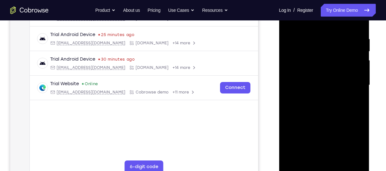
click at [307, 26] on div at bounding box center [324, 85] width 81 height 179
click at [351, 82] on div at bounding box center [324, 85] width 81 height 179
click at [316, 96] on div at bounding box center [324, 85] width 81 height 179
click at [320, 78] on div at bounding box center [324, 85] width 81 height 179
click at [322, 70] on div at bounding box center [324, 85] width 81 height 179
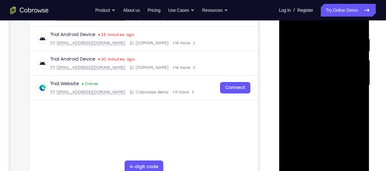
click at [356, 72] on div at bounding box center [324, 85] width 81 height 179
click at [327, 84] on div at bounding box center [324, 85] width 81 height 179
click at [324, 106] on div at bounding box center [324, 85] width 81 height 179
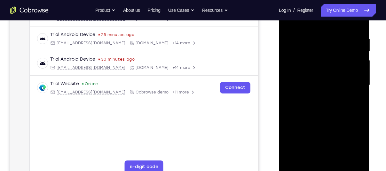
click at [325, 117] on div at bounding box center [324, 85] width 81 height 179
drag, startPoint x: 325, startPoint y: 117, endPoint x: 327, endPoint y: 63, distance: 53.4
click at [327, 63] on div at bounding box center [324, 85] width 81 height 179
click at [289, 122] on div at bounding box center [324, 85] width 81 height 179
click at [338, 160] on div at bounding box center [324, 85] width 81 height 179
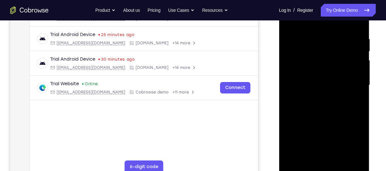
click at [323, 117] on div at bounding box center [324, 85] width 81 height 179
click at [291, 22] on div at bounding box center [324, 85] width 81 height 179
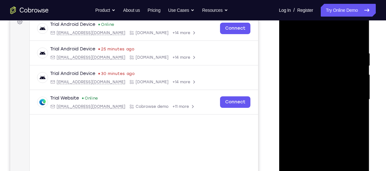
scroll to position [100, 0]
click at [315, 46] on div at bounding box center [324, 100] width 81 height 179
click at [354, 90] on div at bounding box center [324, 100] width 81 height 179
click at [358, 37] on div at bounding box center [324, 100] width 81 height 179
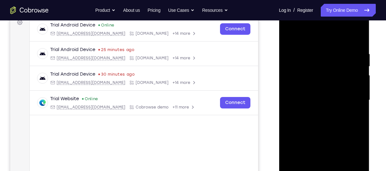
scroll to position [97, 0]
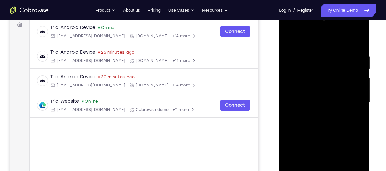
click at [315, 48] on div at bounding box center [324, 102] width 81 height 179
click at [351, 87] on div at bounding box center [324, 102] width 81 height 179
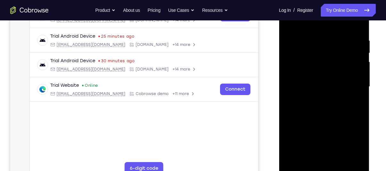
click at [344, 52] on div at bounding box center [324, 86] width 81 height 179
click at [331, 108] on div at bounding box center [324, 86] width 81 height 179
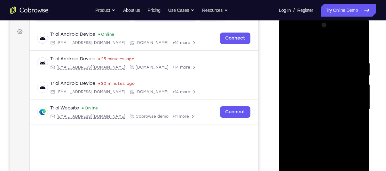
scroll to position [90, 0]
click at [357, 48] on div at bounding box center [324, 109] width 81 height 179
drag, startPoint x: 330, startPoint y: 67, endPoint x: 325, endPoint y: 115, distance: 47.9
click at [325, 115] on div at bounding box center [324, 109] width 81 height 179
drag, startPoint x: 329, startPoint y: 82, endPoint x: 319, endPoint y: 126, distance: 45.3
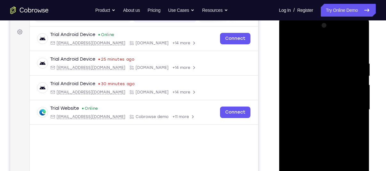
click at [319, 126] on div at bounding box center [324, 109] width 81 height 179
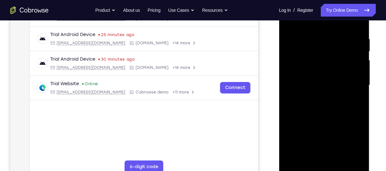
scroll to position [115, 0]
click at [298, 161] on div at bounding box center [324, 85] width 81 height 179
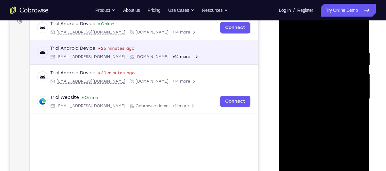
scroll to position [99, 0]
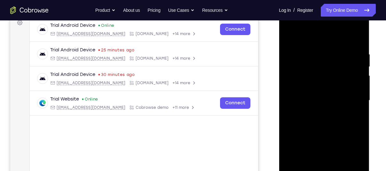
click at [349, 27] on div at bounding box center [324, 100] width 81 height 179
click at [307, 29] on div at bounding box center [324, 100] width 81 height 179
click at [319, 80] on div at bounding box center [324, 100] width 81 height 179
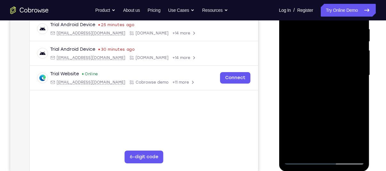
click at [318, 76] on div at bounding box center [324, 75] width 81 height 179
click at [319, 71] on div at bounding box center [324, 75] width 81 height 179
click at [317, 82] on div at bounding box center [324, 75] width 81 height 179
drag, startPoint x: 313, startPoint y: 113, endPoint x: 307, endPoint y: 70, distance: 43.7
click at [307, 70] on div at bounding box center [324, 75] width 81 height 179
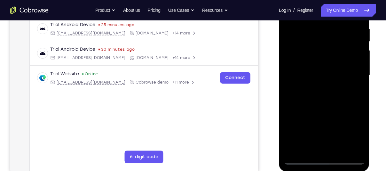
click at [315, 146] on div at bounding box center [324, 75] width 81 height 179
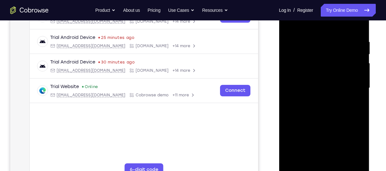
click at [335, 104] on div at bounding box center [324, 88] width 81 height 179
click at [358, 22] on div at bounding box center [324, 88] width 81 height 179
click at [360, 24] on div at bounding box center [324, 88] width 81 height 179
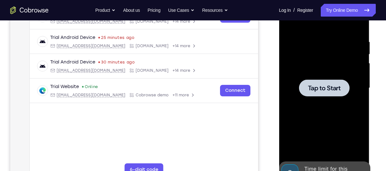
scroll to position [150, 0]
